Goal: Information Seeking & Learning: Learn about a topic

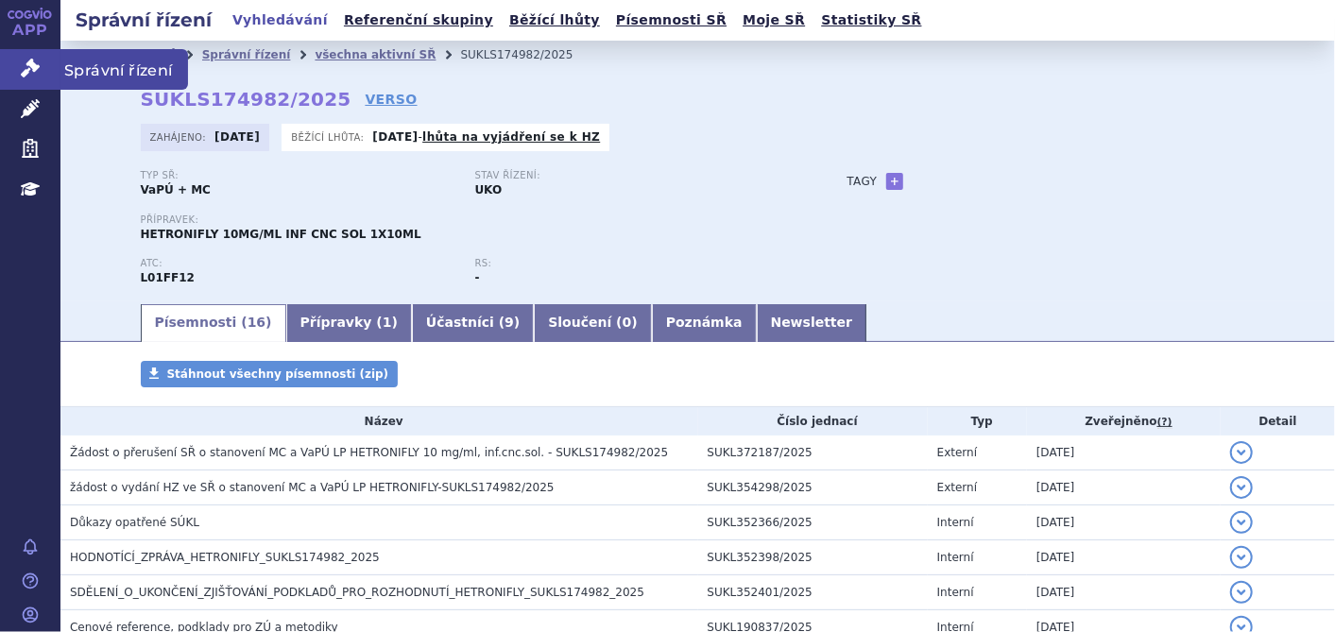
click at [24, 61] on icon at bounding box center [30, 68] width 19 height 19
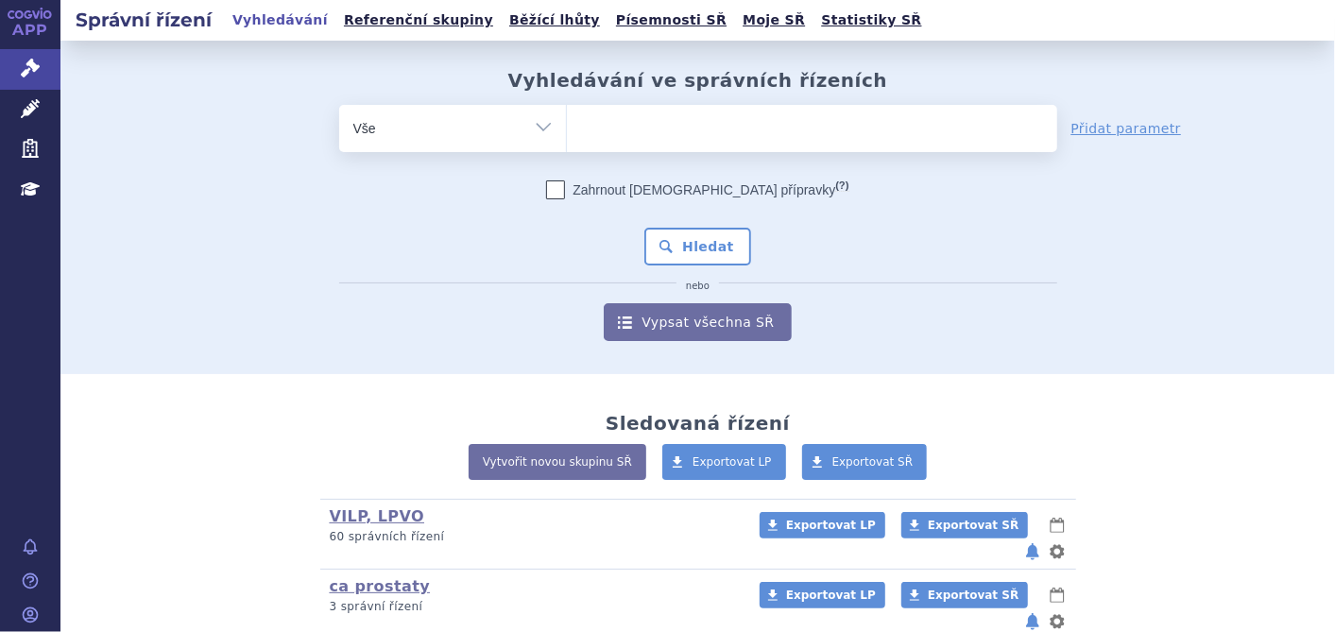
scroll to position [299, 0]
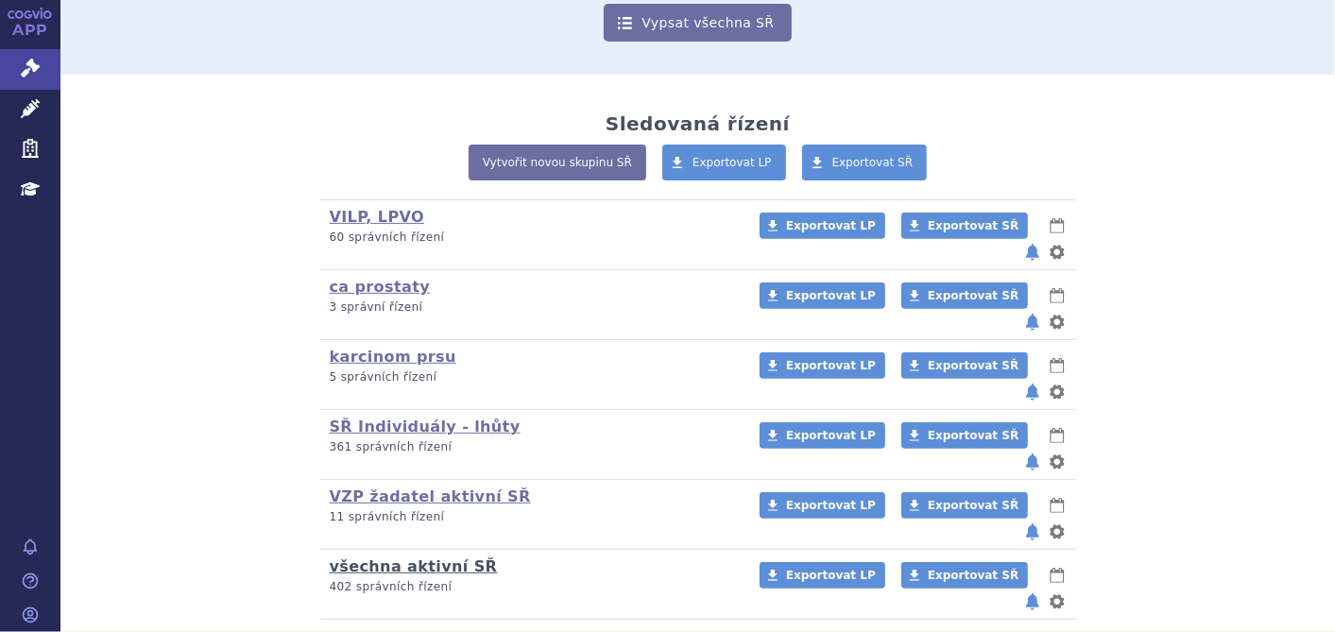
click at [423, 557] on link "všechna aktivní SŘ" at bounding box center [414, 566] width 168 height 18
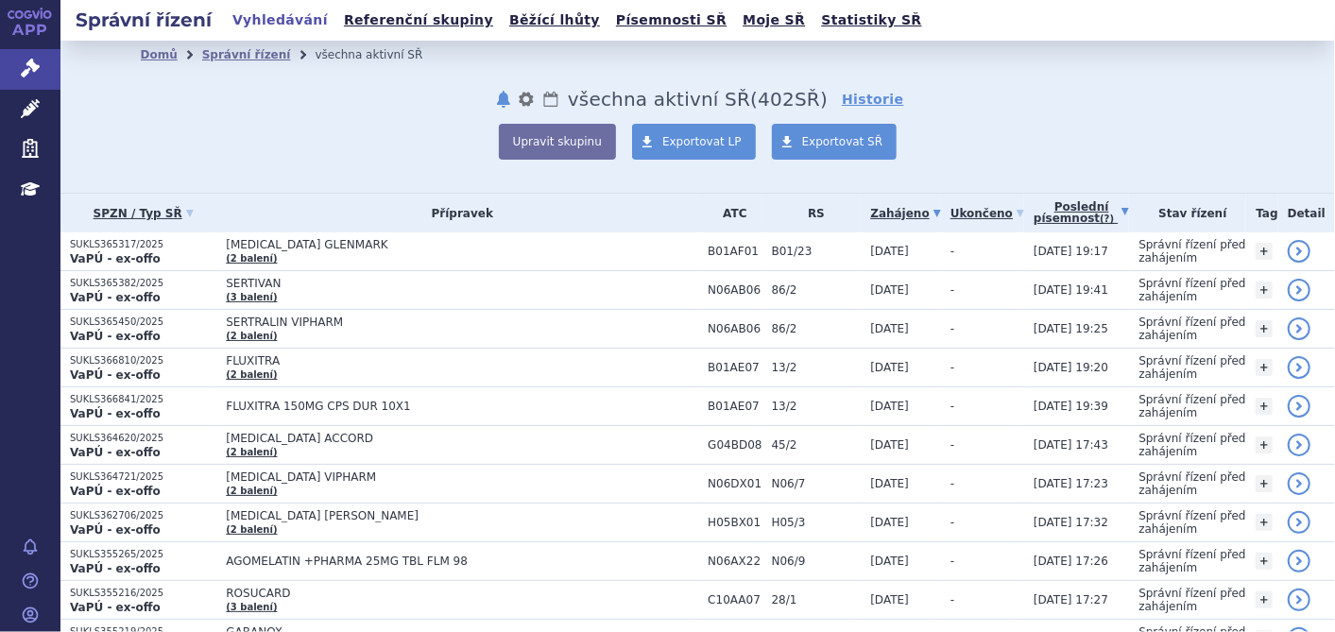
click at [1052, 214] on link "Poslední písemnost (?)" at bounding box center [1080, 213] width 95 height 39
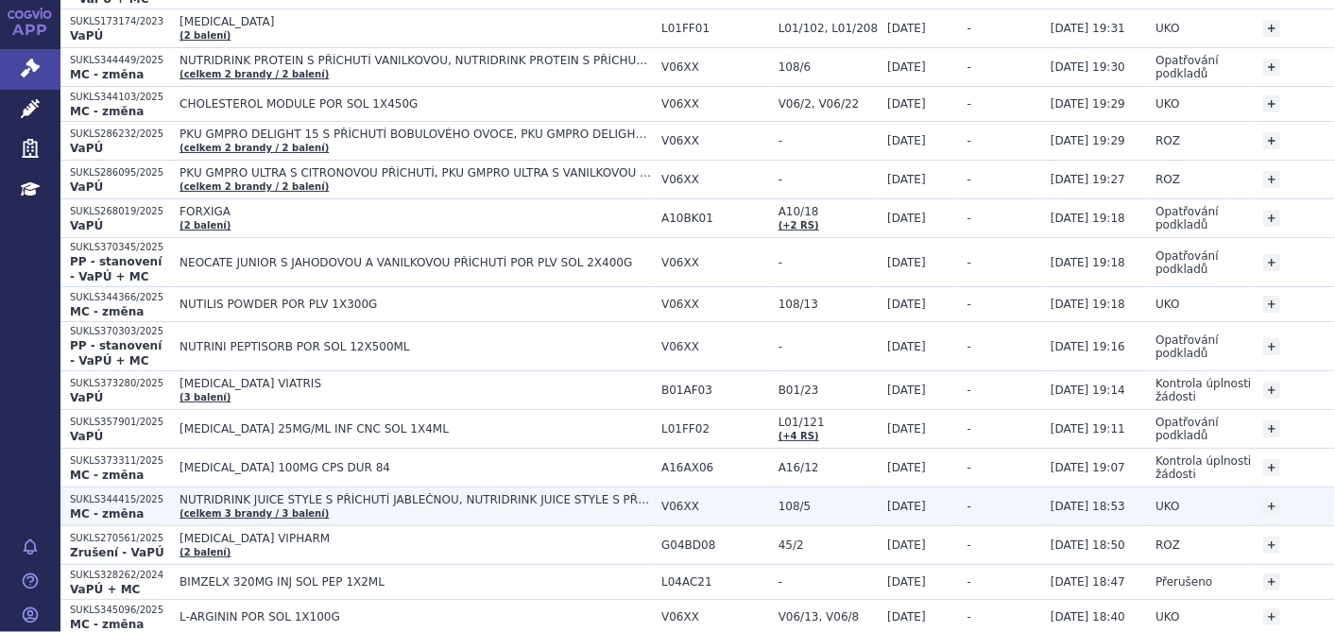
scroll to position [734, 0]
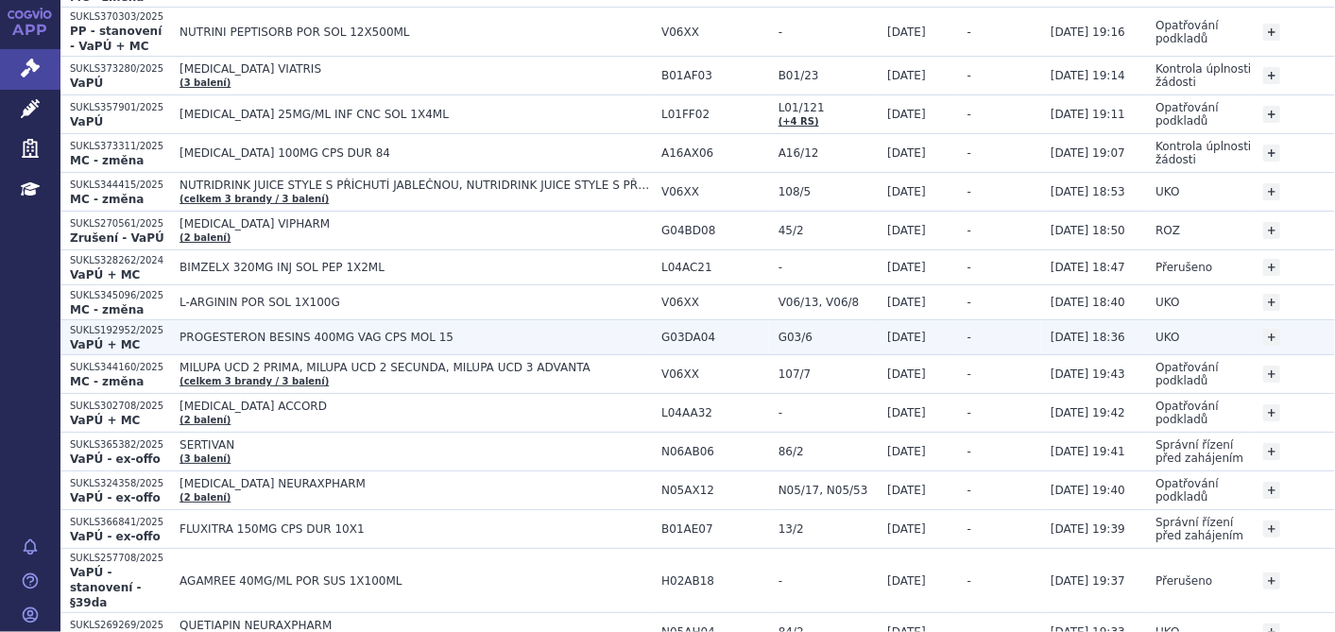
click at [289, 331] on span "PROGESTERON BESINS 400MG VAG CPS MOL 15" at bounding box center [415, 337] width 472 height 13
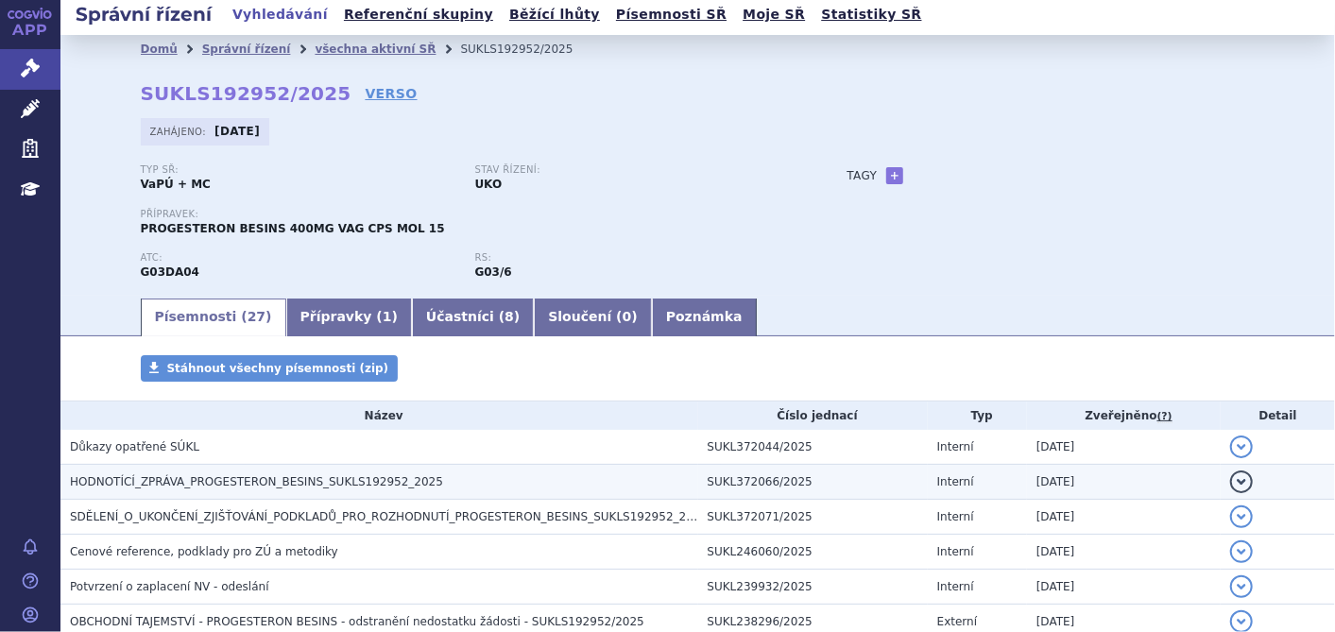
scroll to position [210, 0]
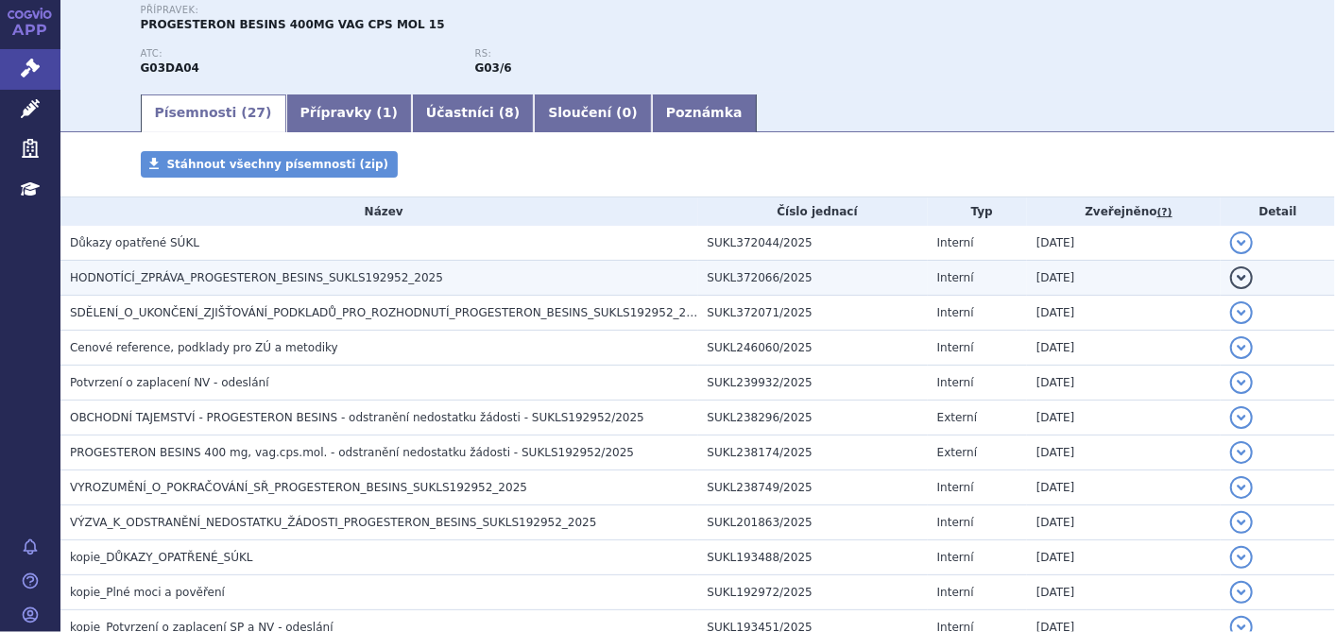
click at [285, 285] on h3 "HODNOTÍCÍ_ZPRÁVA_PROGESTERON_BESINS_SUKLS192952_2025" at bounding box center [384, 277] width 628 height 19
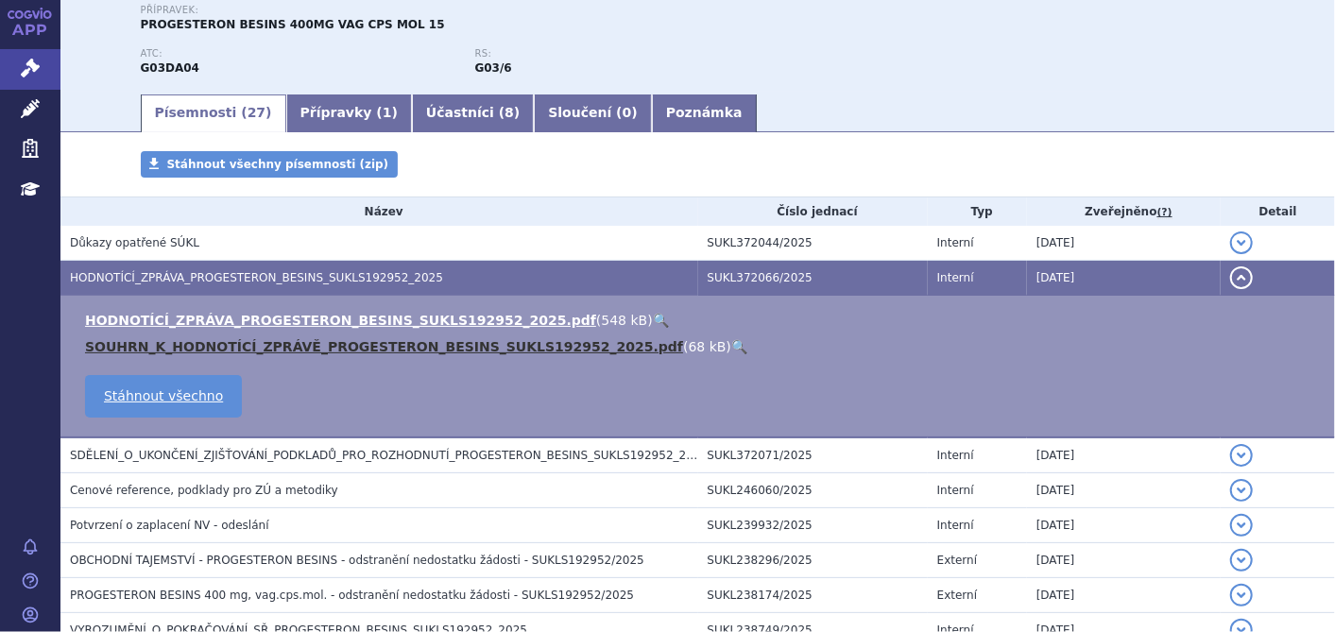
click at [286, 350] on link "SOUHRN_K_HODNOTÍCÍ_ZPRÁVĚ_PROGESTERON_BESINS_SUKLS192952_2025.pdf" at bounding box center [384, 346] width 598 height 15
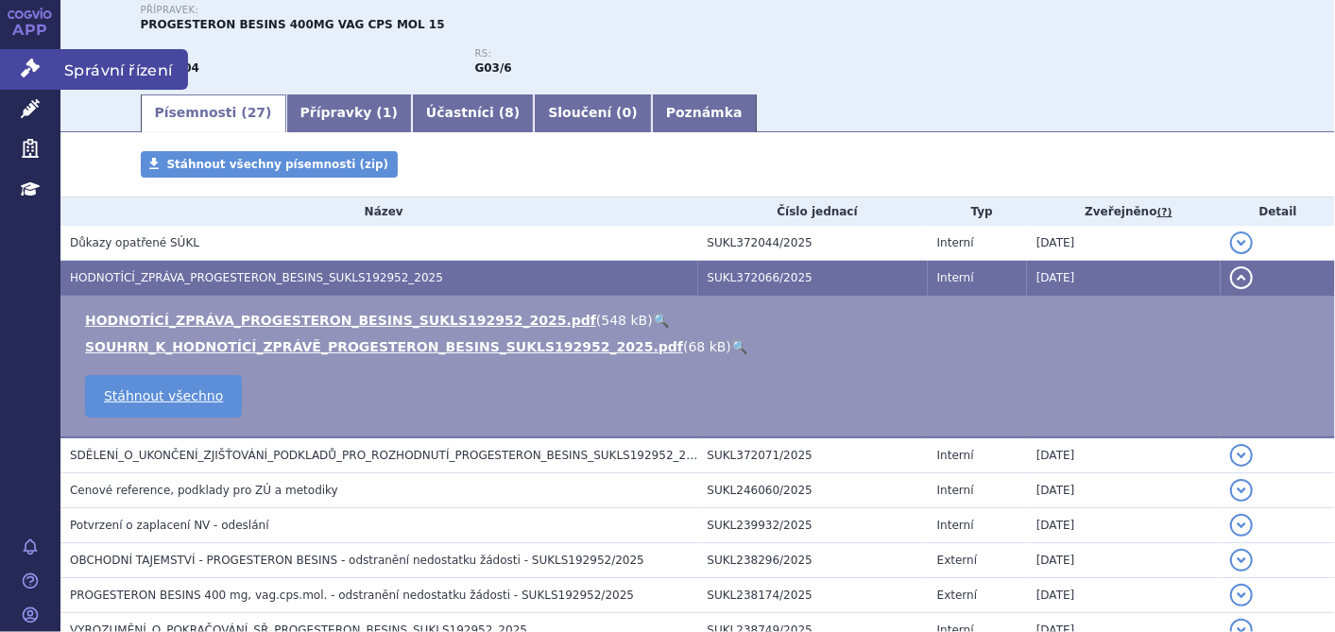
click at [32, 68] on icon at bounding box center [30, 68] width 19 height 19
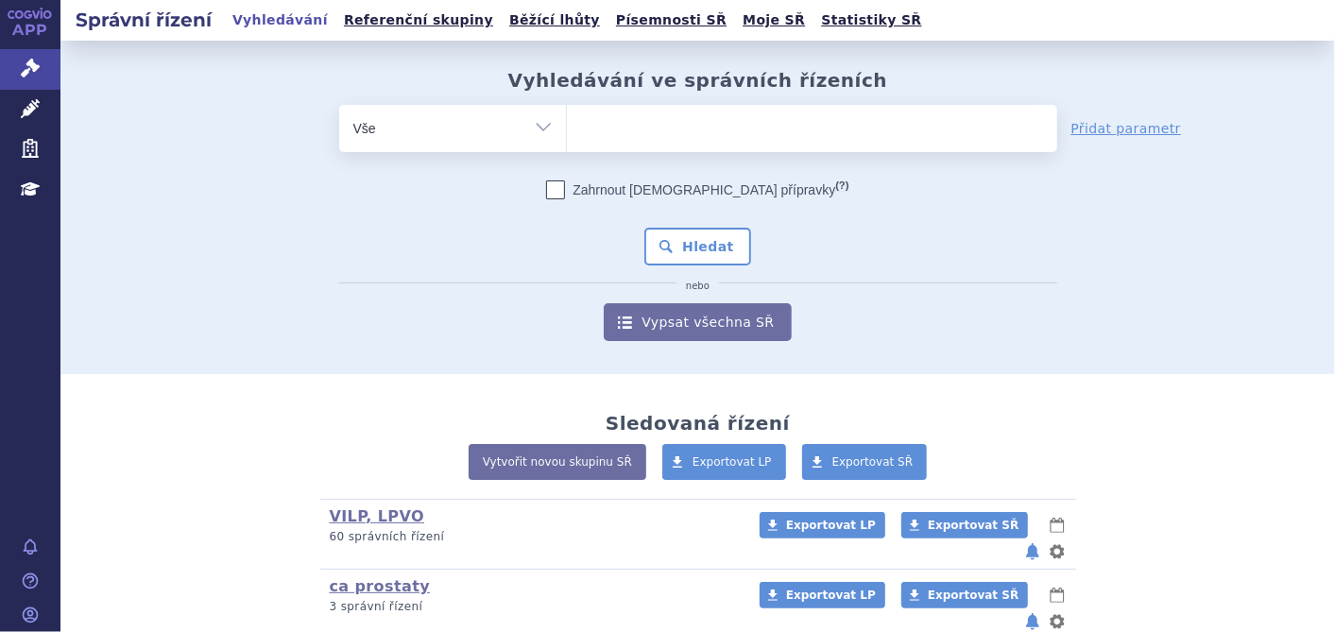
click at [618, 131] on ul at bounding box center [812, 125] width 490 height 40
click at [567, 131] on select at bounding box center [566, 127] width 1 height 47
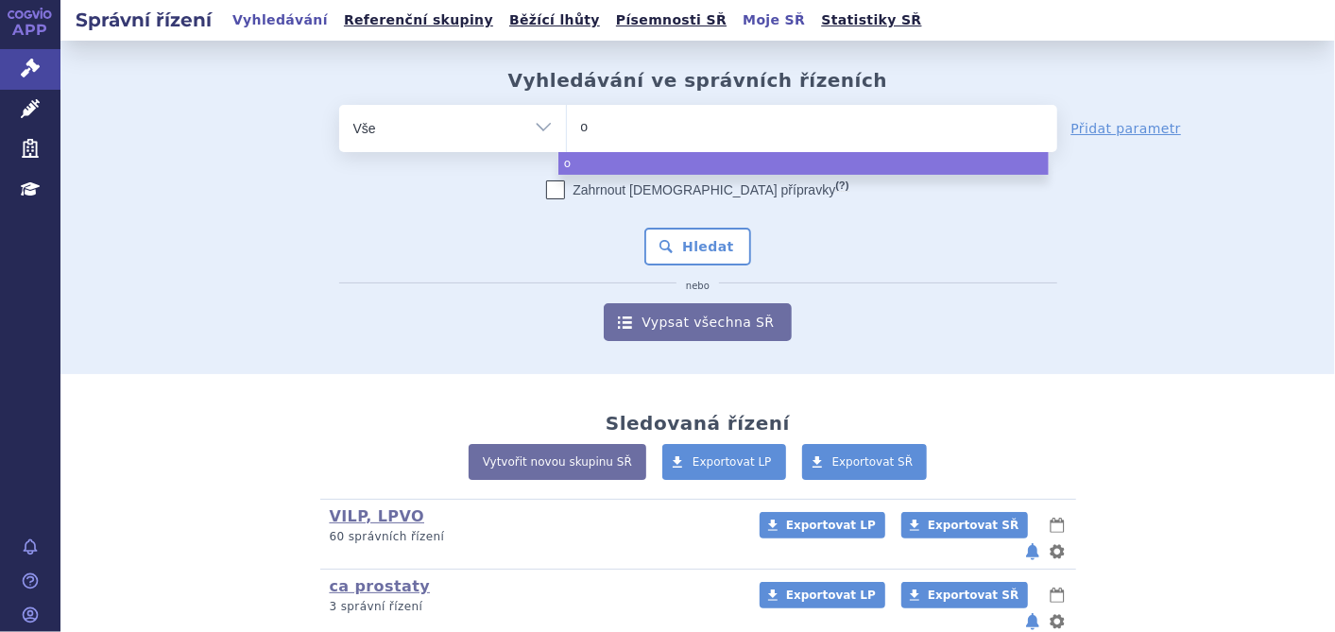
type input "on"
type input "onu"
type input "onur"
type input "onure"
type input "onureg"
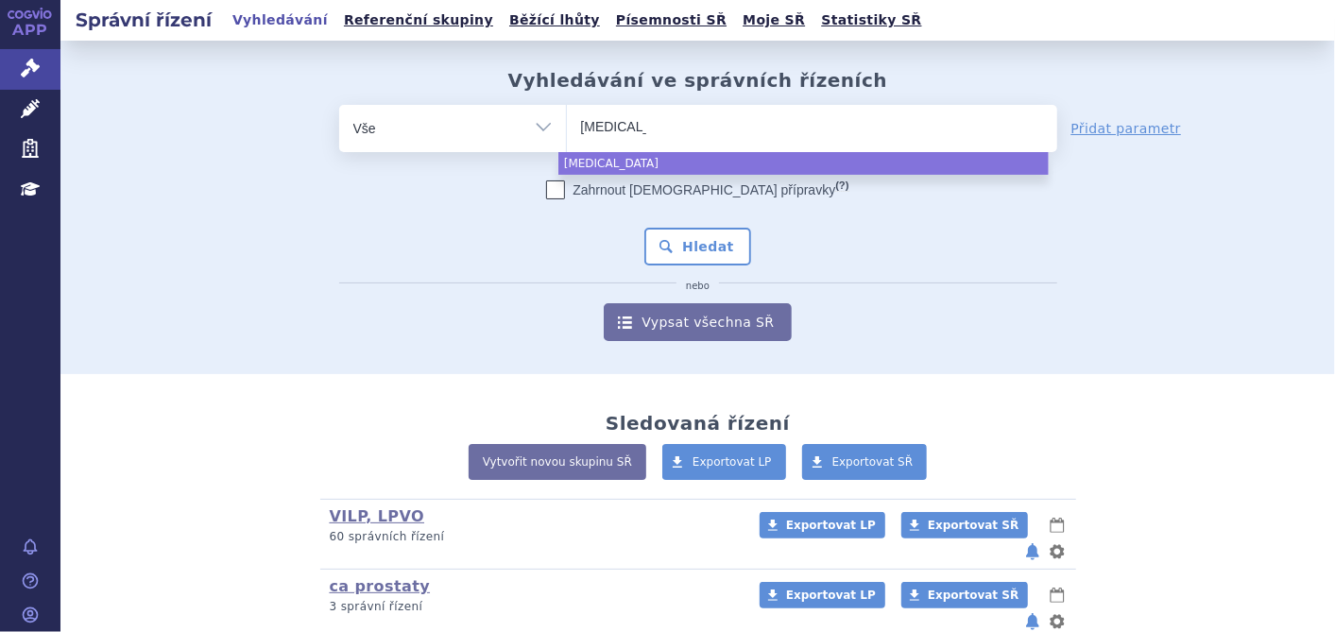
select select "onureg"
click at [680, 225] on div "Zahrnout bratrské přípravky (?) Hledat nebo Vypsat všechna SŘ" at bounding box center [698, 260] width 718 height 161
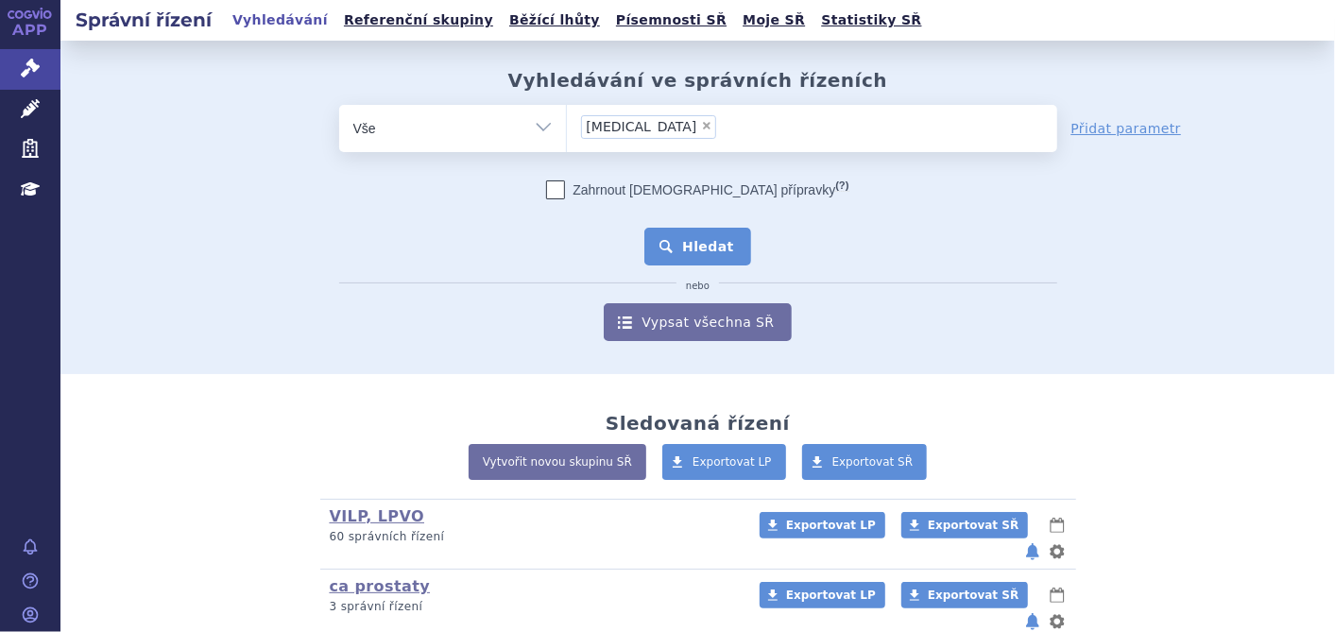
click at [685, 240] on button "Hledat" at bounding box center [697, 247] width 107 height 38
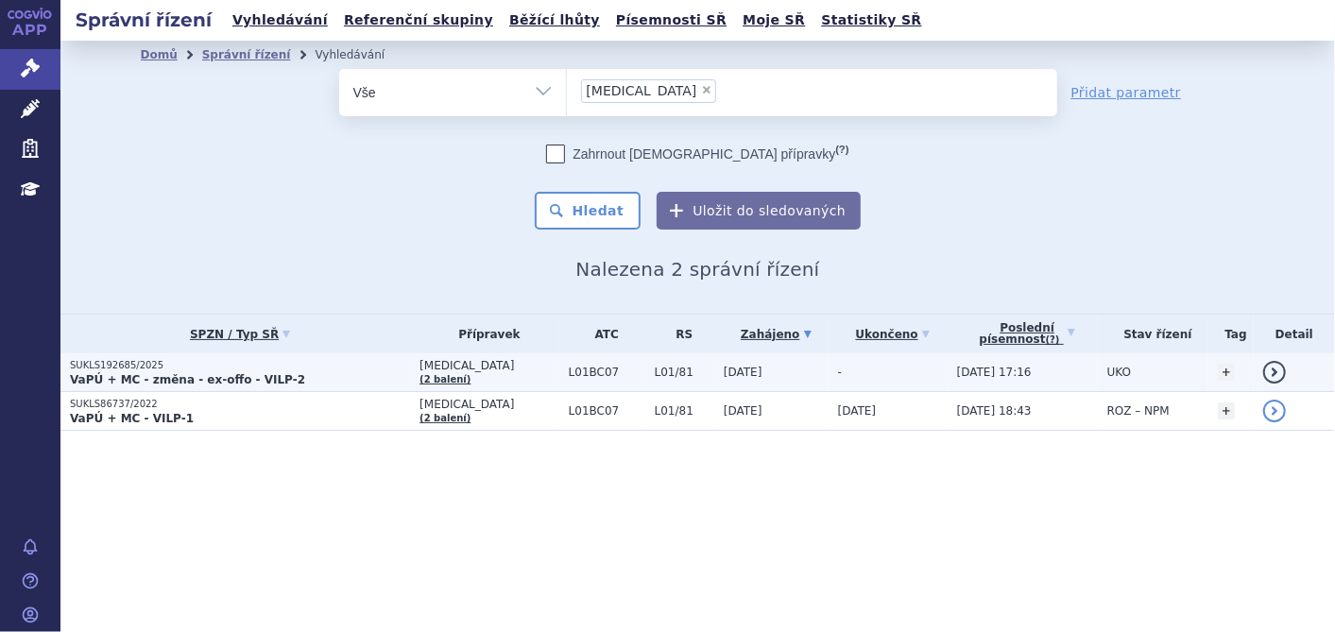
click at [128, 376] on strong "VaPÚ + MC - změna - ex-offo - VILP-2" at bounding box center [187, 379] width 235 height 13
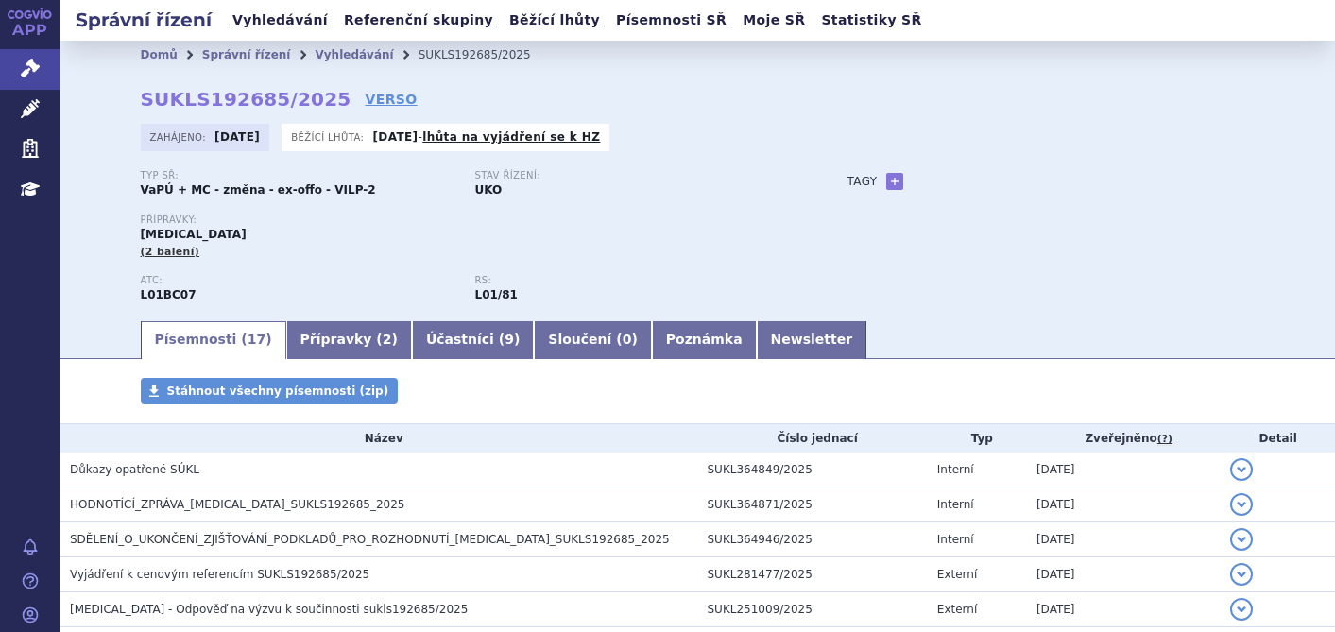
click at [308, 500] on span "HODNOTÍCÍ_ZPRÁVA_[MEDICAL_DATA]_SUKLS192685_2025" at bounding box center [237, 504] width 335 height 13
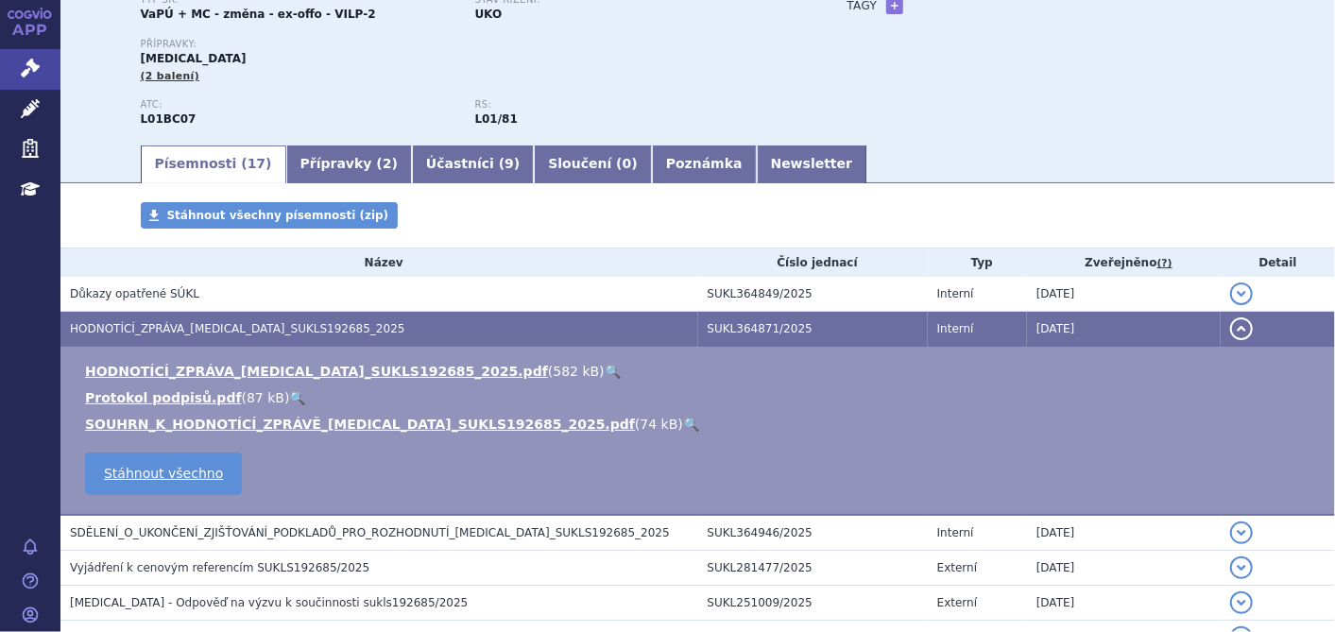
scroll to position [210, 0]
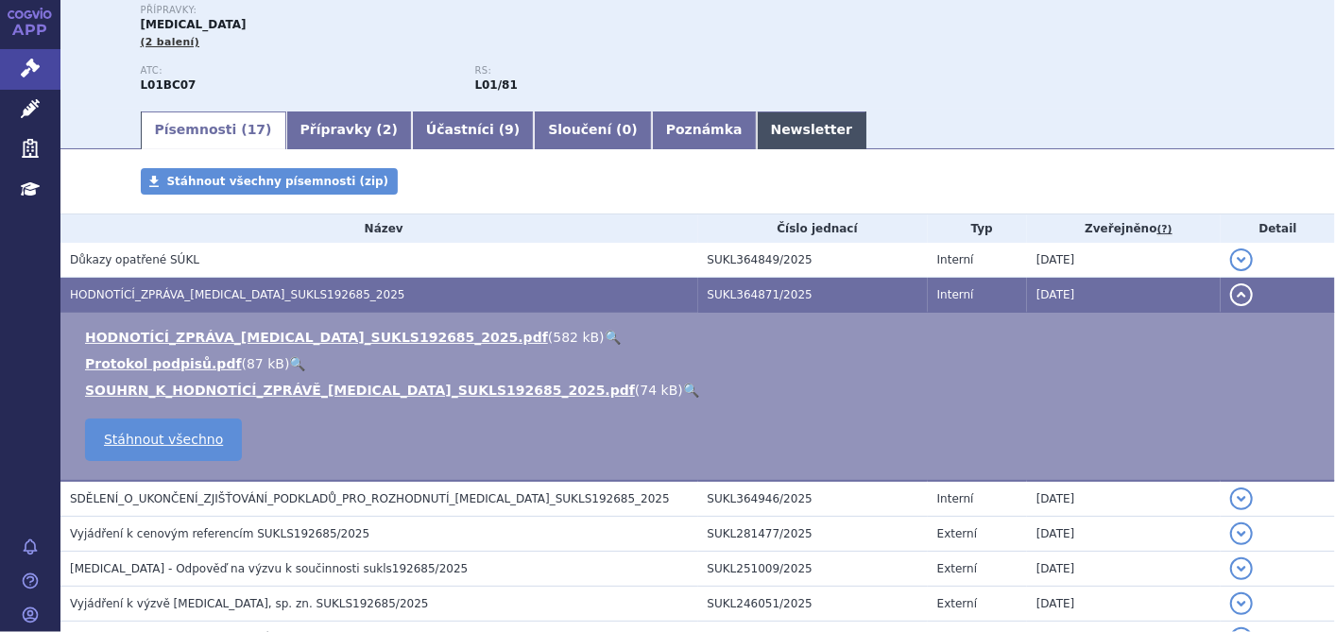
click at [757, 116] on link "Newsletter" at bounding box center [812, 130] width 111 height 38
